Goal: Communication & Community: Answer question/provide support

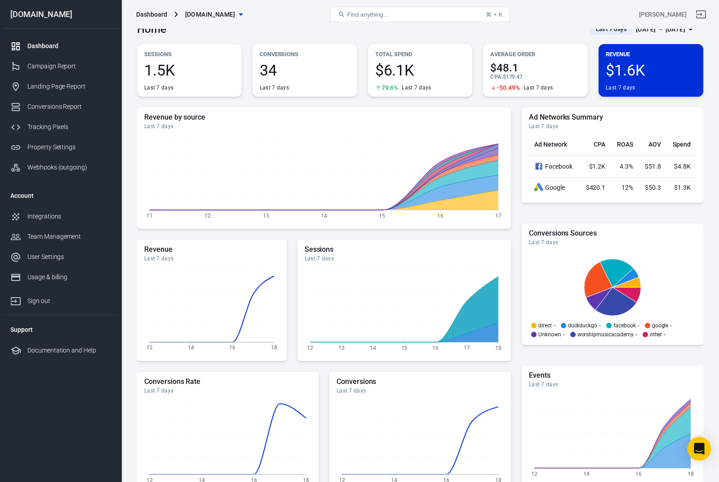
click at [700, 448] on icon "Open Intercom Messenger" at bounding box center [699, 449] width 10 height 12
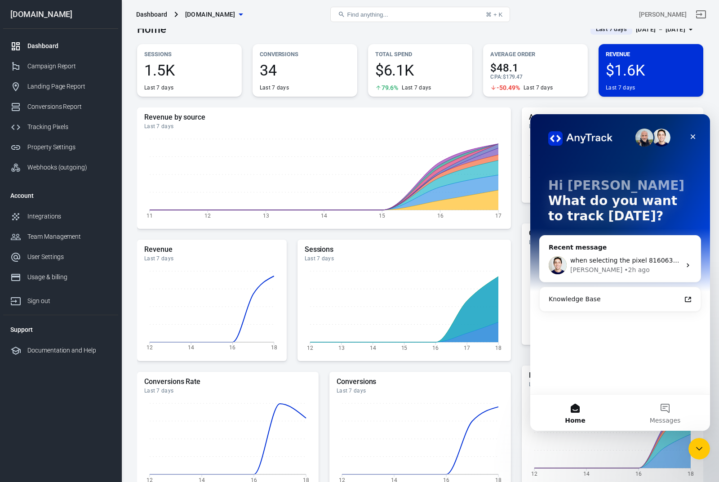
click at [642, 257] on span "when selecting the pixel 816063159704075" at bounding box center [639, 260] width 139 height 7
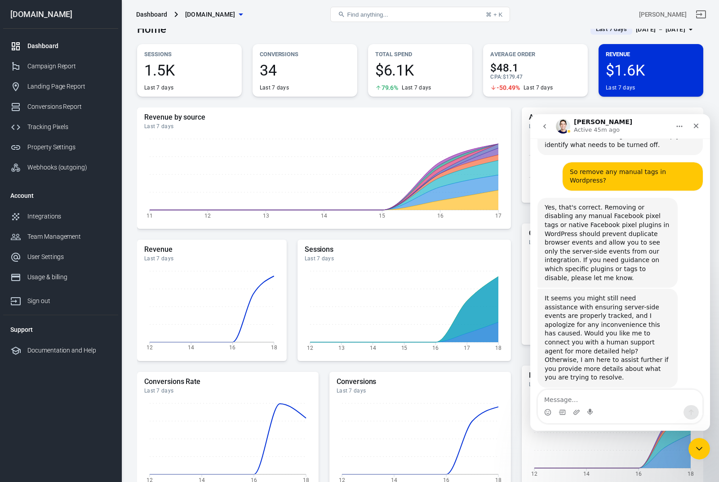
scroll to position [1180, 0]
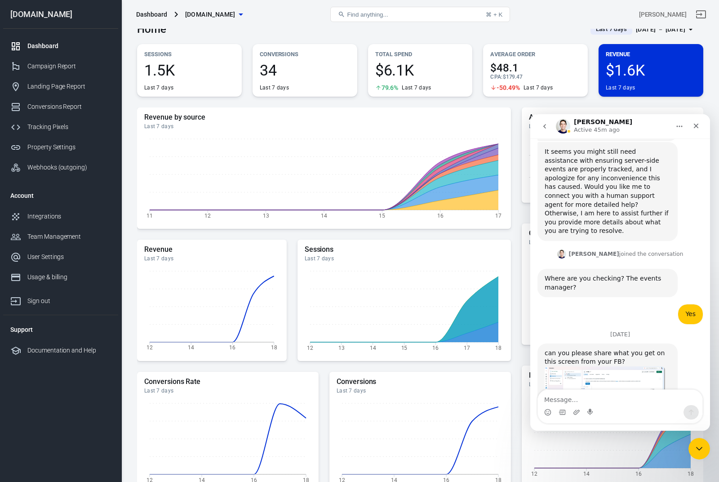
click at [626, 366] on img "Jose says…" at bounding box center [605, 394] width 120 height 57
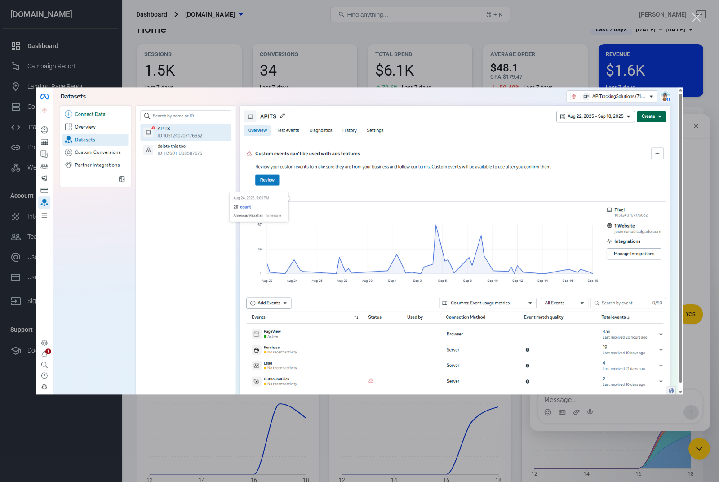
click at [695, 313] on div "Intercom messenger" at bounding box center [359, 241] width 719 height 482
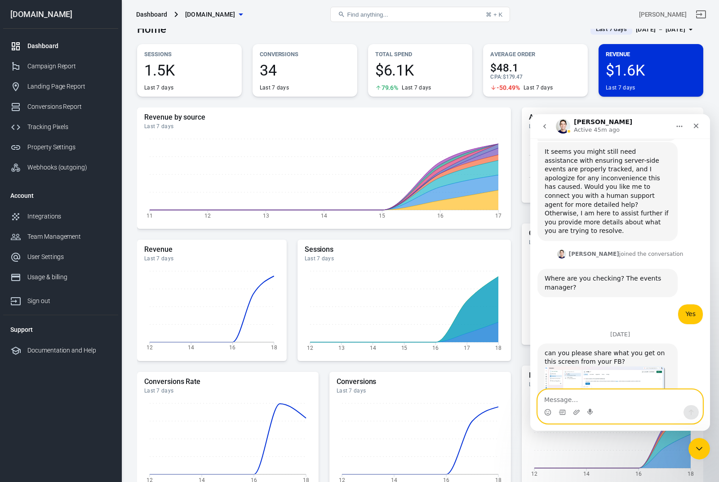
click at [605, 396] on textarea "Message…" at bounding box center [620, 397] width 165 height 15
type textarea "I don’t see “server” but I do see Conversion API."
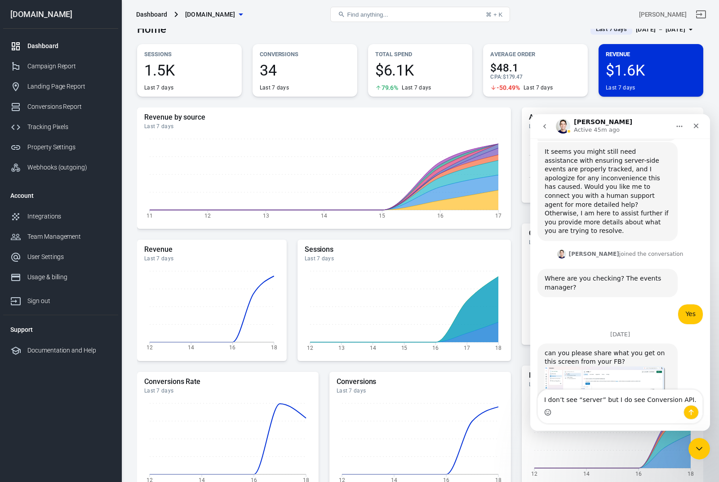
click at [550, 415] on icon "Emoji picker" at bounding box center [547, 412] width 7 height 7
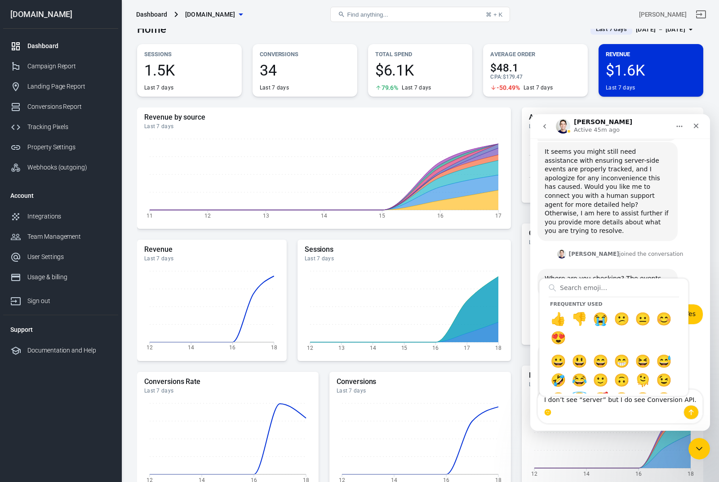
click at [584, 411] on div "Frequently used 👍 👎 😭 😕 😐 😊 😍 😀 😃 😄 😁 😆 😅 🤣 😂 🙂 🙃 🫠 😉 😊 😇 🥰 😍 🤩 😘 😗 😚 😙 🥲 😋 😛 😜…" at bounding box center [620, 412] width 165 height 14
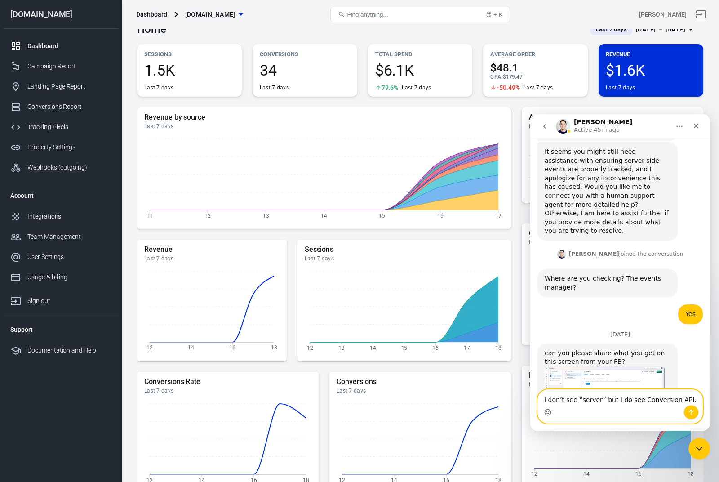
click at [597, 399] on textarea "I don’t see “server” but I do see Conversion API." at bounding box center [620, 397] width 165 height 15
click at [580, 413] on icon "Upload attachment" at bounding box center [576, 412] width 7 height 7
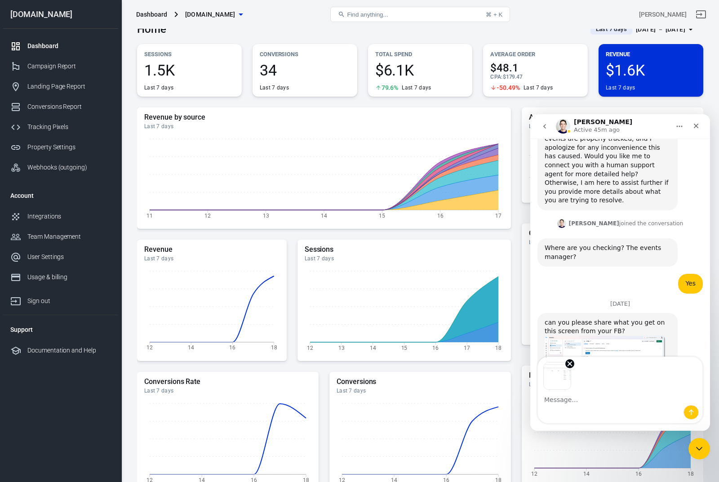
scroll to position [1213, 0]
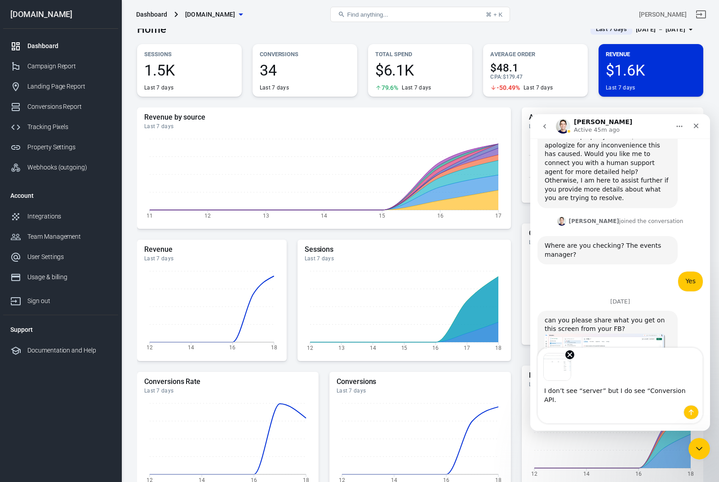
type textarea "I don’t see “server” but I do see “Conversion API”."
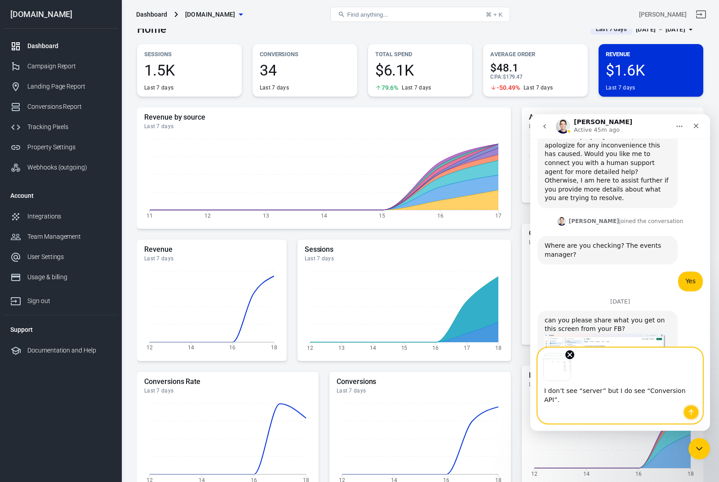
click at [694, 414] on icon "Send a message…" at bounding box center [691, 412] width 7 height 7
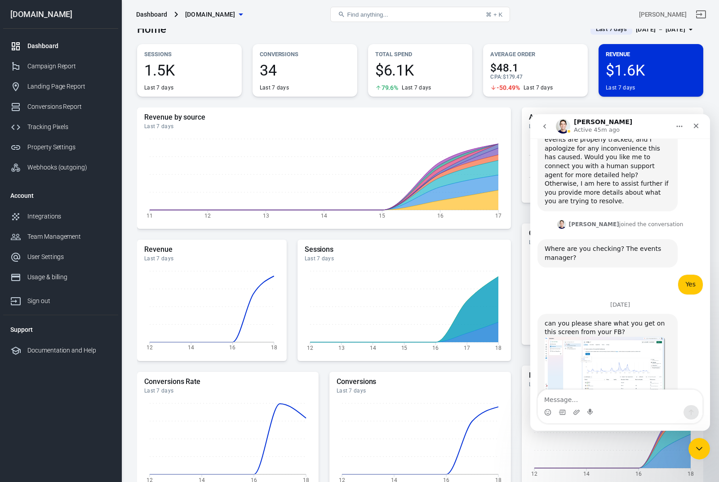
scroll to position [1295, 0]
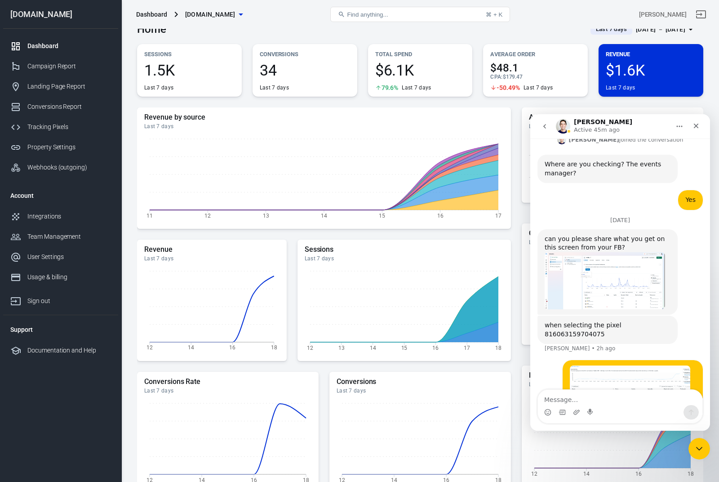
click at [655, 365] on img "Jared says…" at bounding box center [630, 402] width 120 height 75
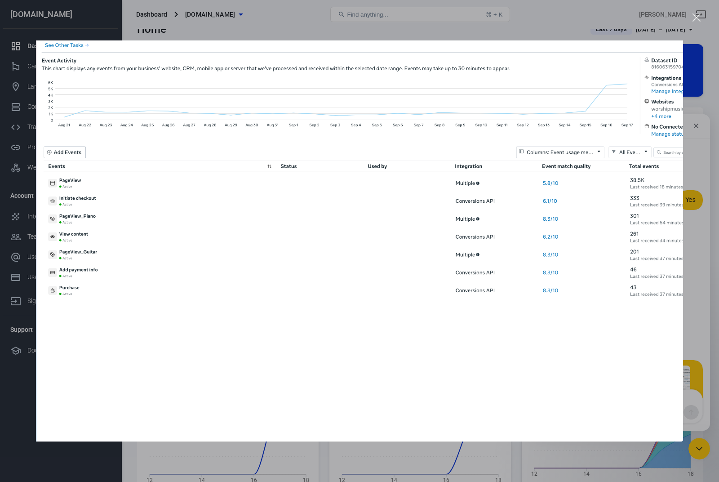
scroll to position [0, 0]
click at [696, 18] on div "Close" at bounding box center [697, 17] width 9 height 9
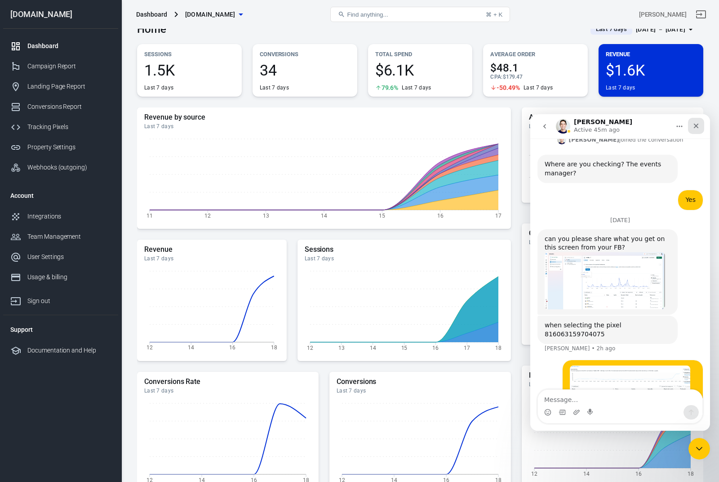
click at [692, 128] on div "Close" at bounding box center [696, 126] width 16 height 16
